Goal: Transaction & Acquisition: Book appointment/travel/reservation

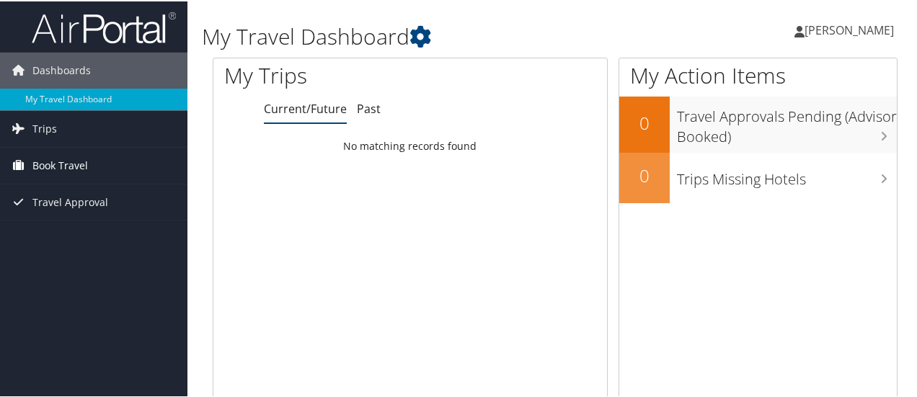
click at [76, 161] on span "Book Travel" at bounding box center [59, 164] width 55 height 36
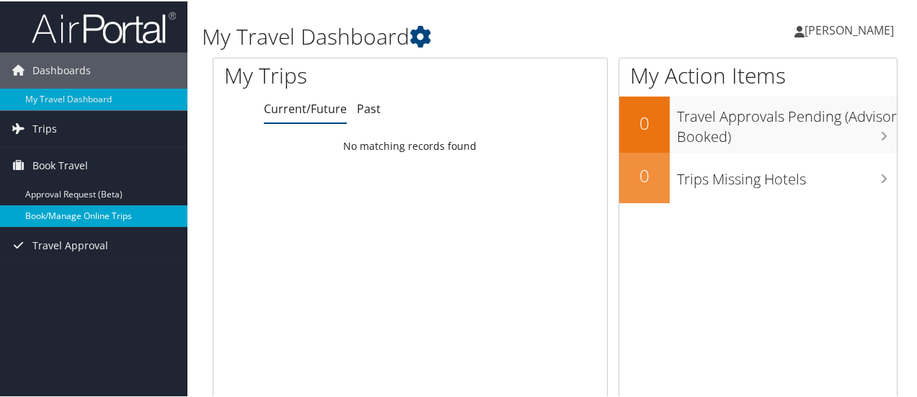
click at [80, 205] on link "Book/Manage Online Trips" at bounding box center [93, 215] width 187 height 22
